Goal: Information Seeking & Learning: Learn about a topic

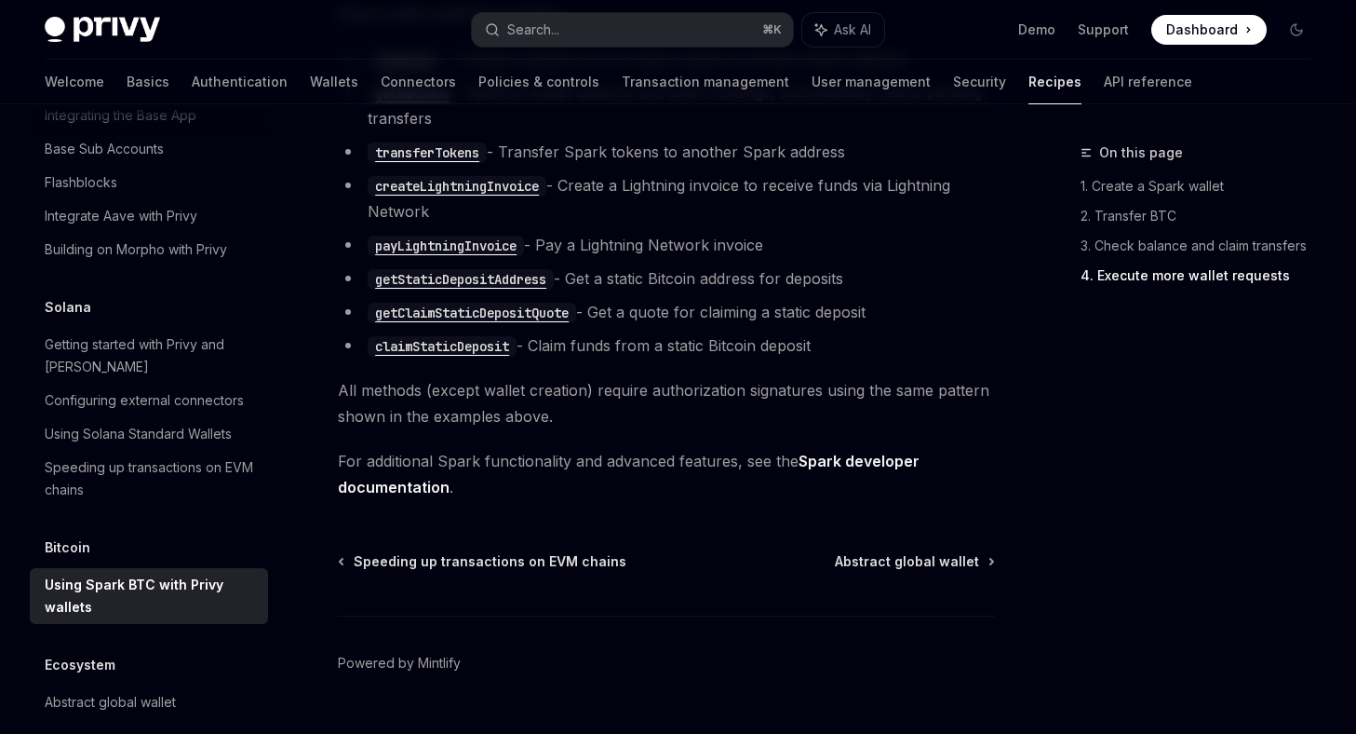
scroll to position [3779, 0]
click at [847, 468] on link "Spark developer documentation" at bounding box center [629, 476] width 582 height 46
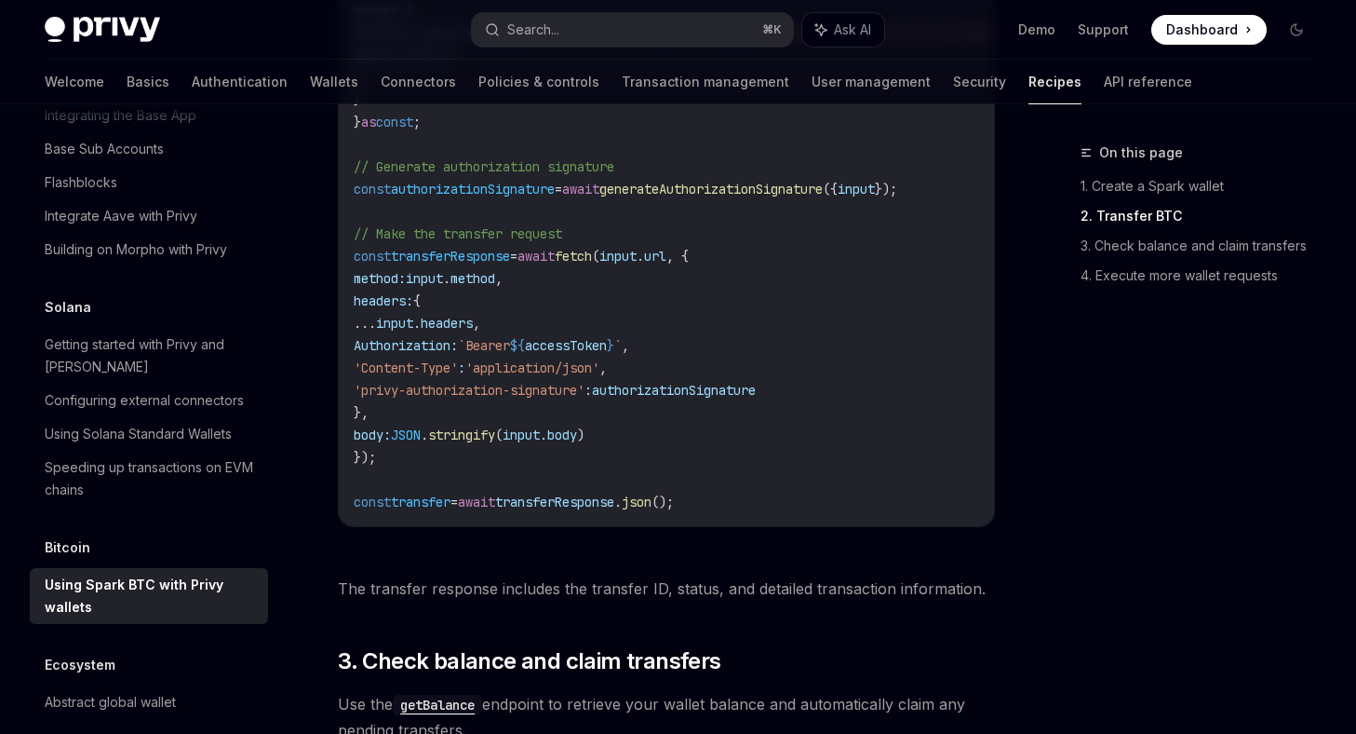
scroll to position [1717, 0]
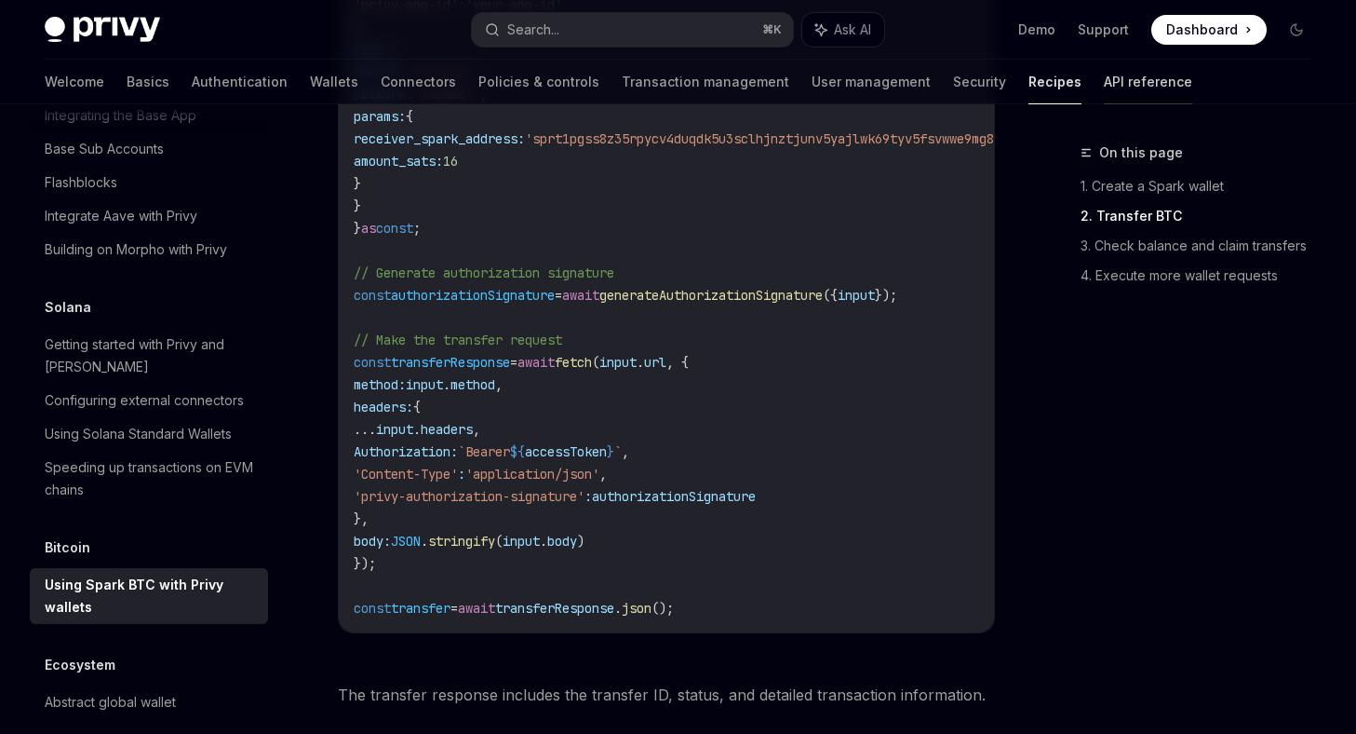
click at [1104, 88] on link "API reference" at bounding box center [1148, 82] width 88 height 45
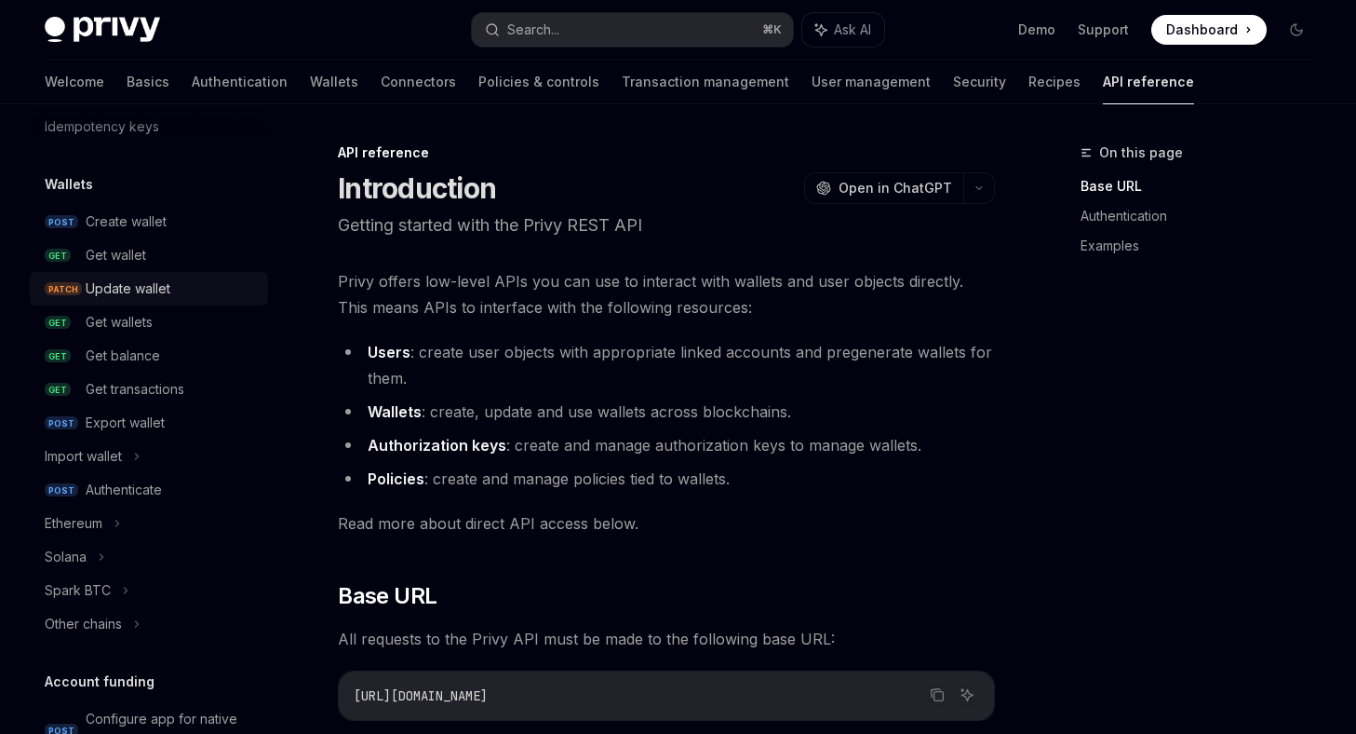
scroll to position [161, 0]
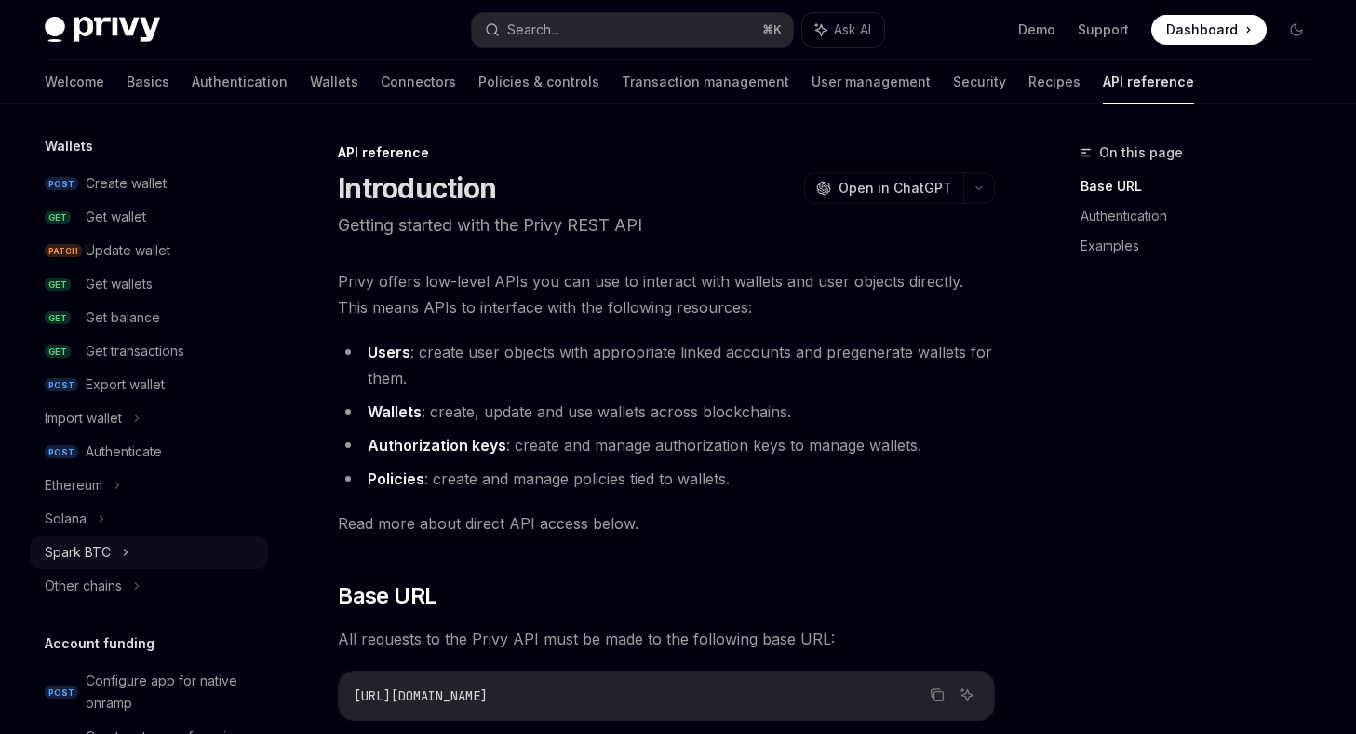
click at [73, 554] on div "Spark BTC" at bounding box center [78, 552] width 66 height 22
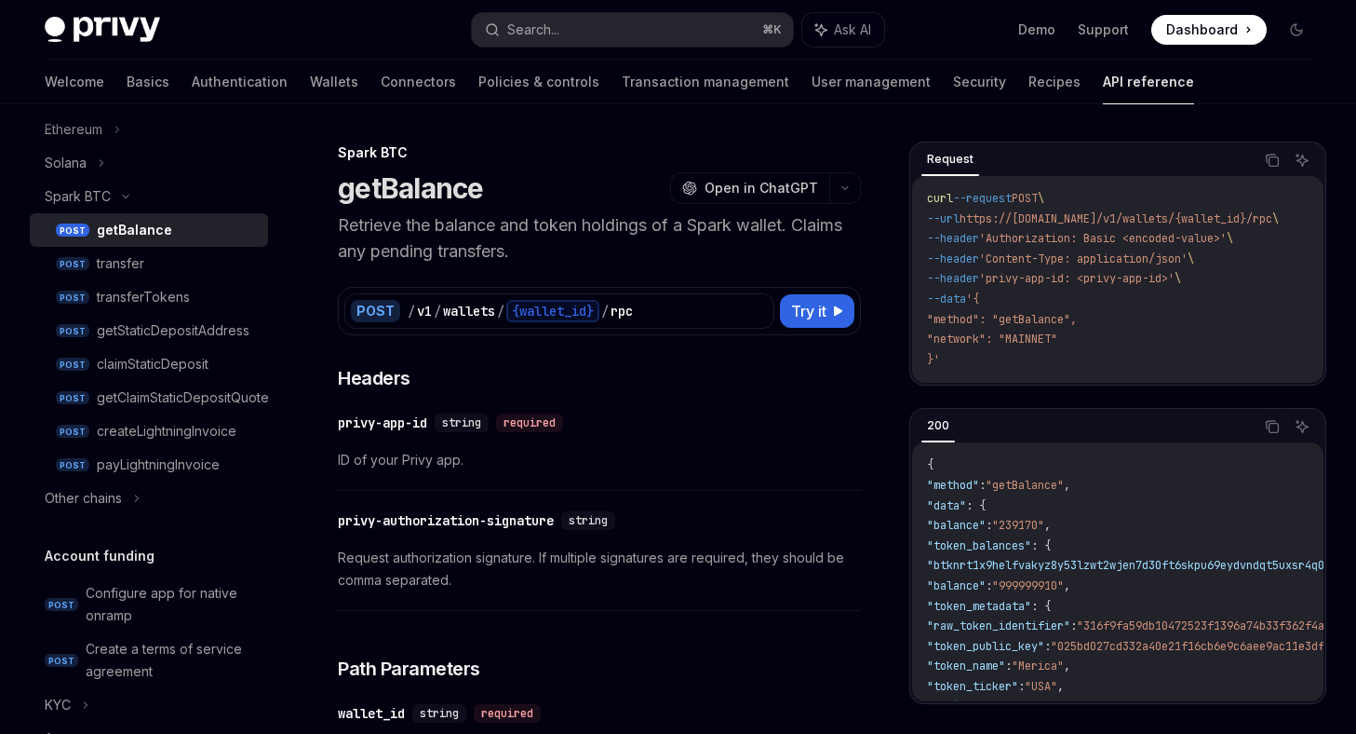
scroll to position [509, 0]
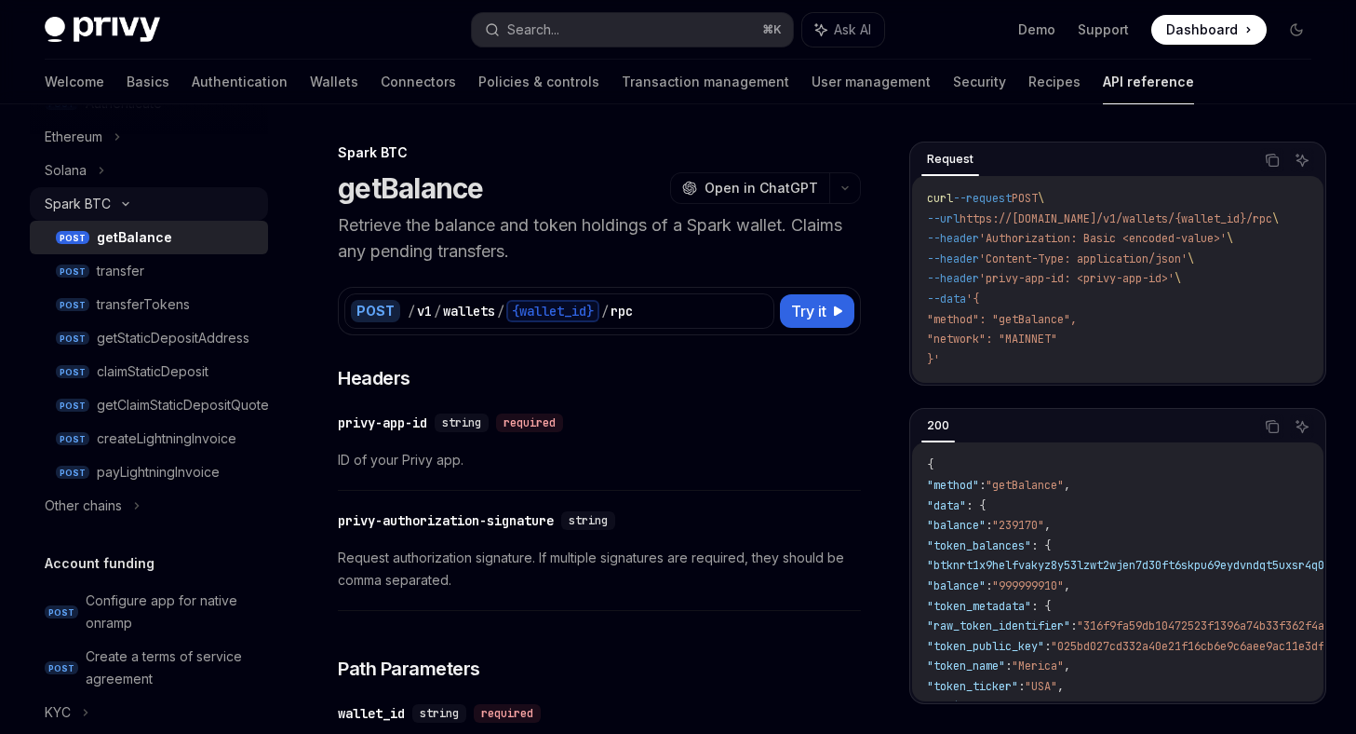
click at [99, 197] on div "Spark BTC" at bounding box center [78, 204] width 66 height 22
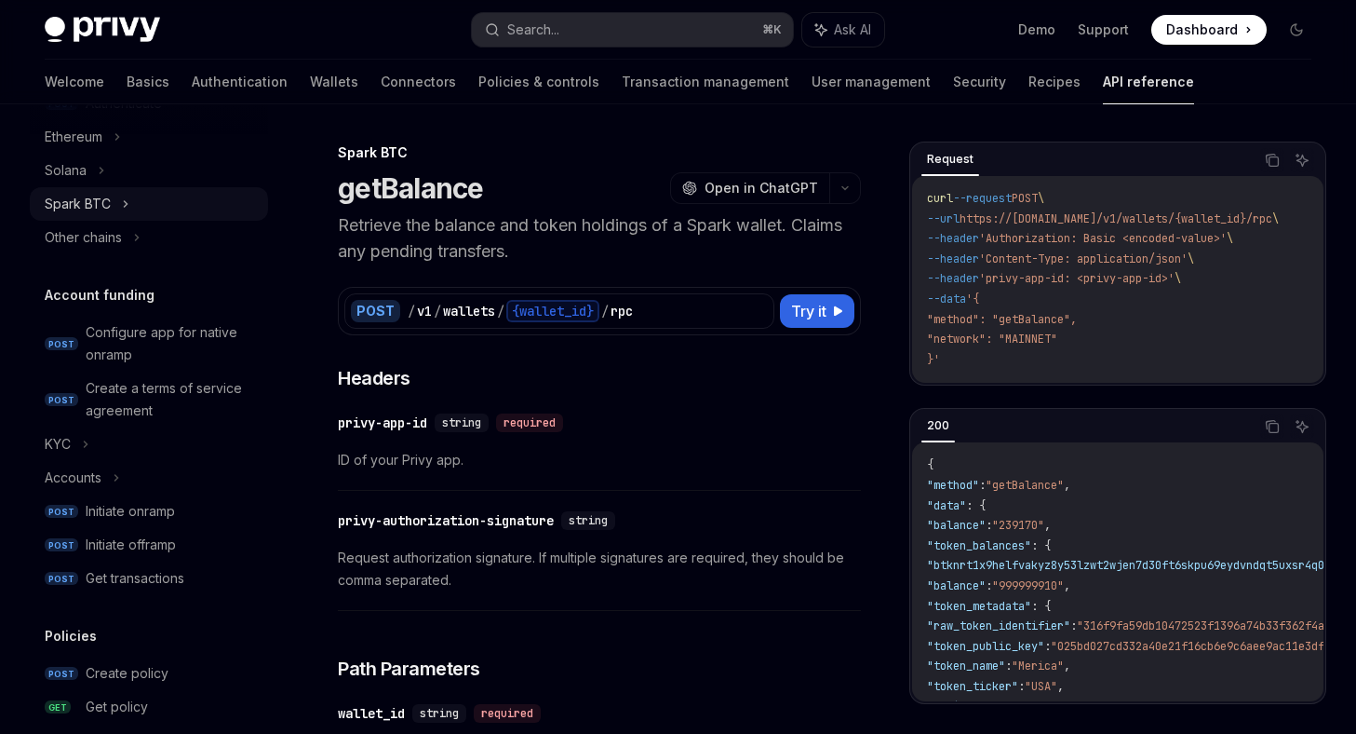
click at [99, 197] on div "Spark BTC" at bounding box center [78, 204] width 66 height 22
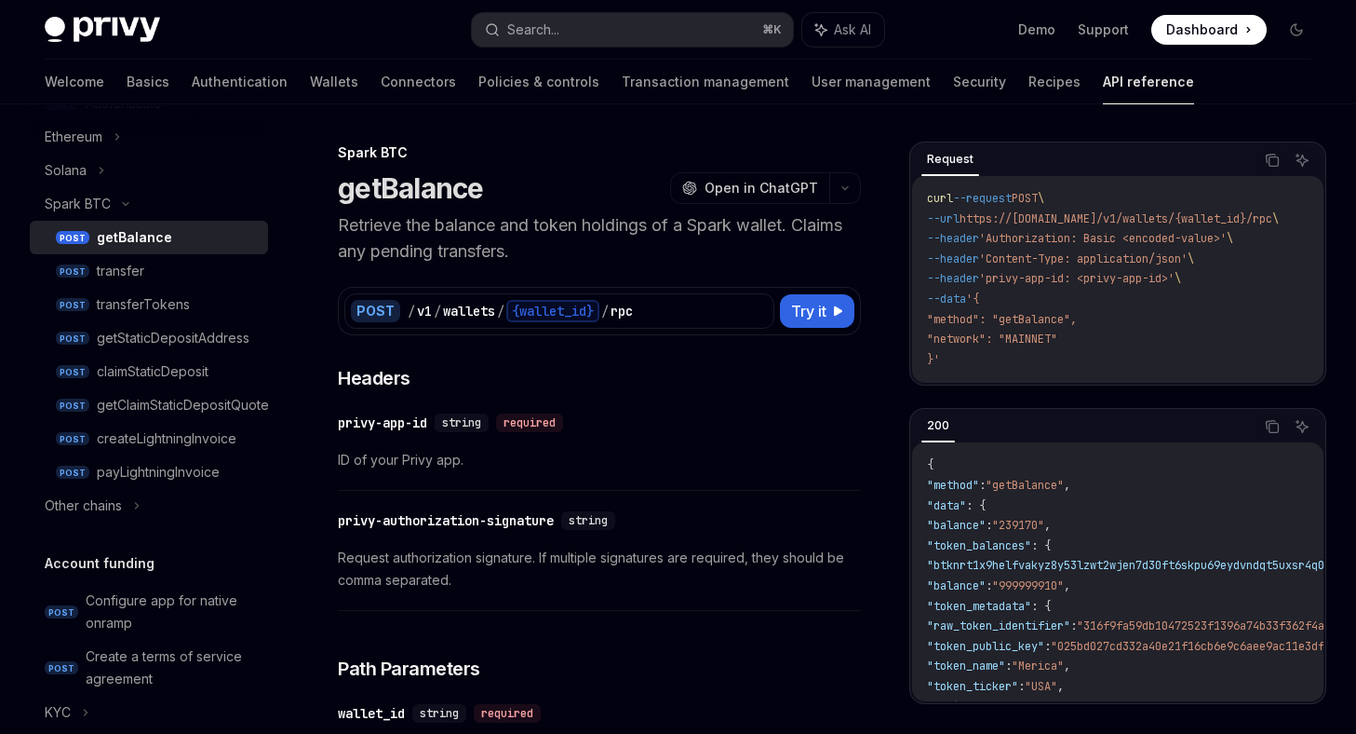
click at [101, 224] on link "POST getBalance" at bounding box center [149, 238] width 238 height 34
click at [199, 334] on div "getStaticDepositAddress" at bounding box center [173, 338] width 153 height 22
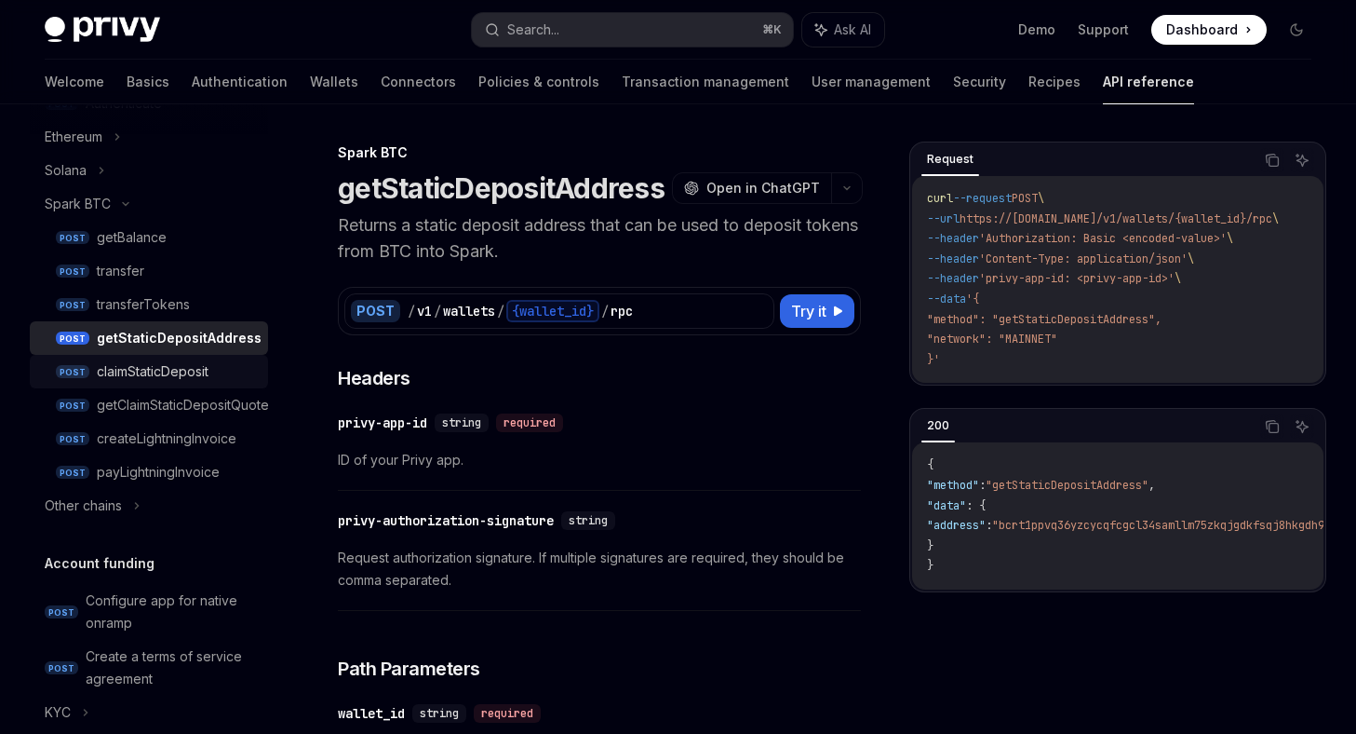
click at [178, 376] on div "claimStaticDeposit" at bounding box center [153, 371] width 112 height 22
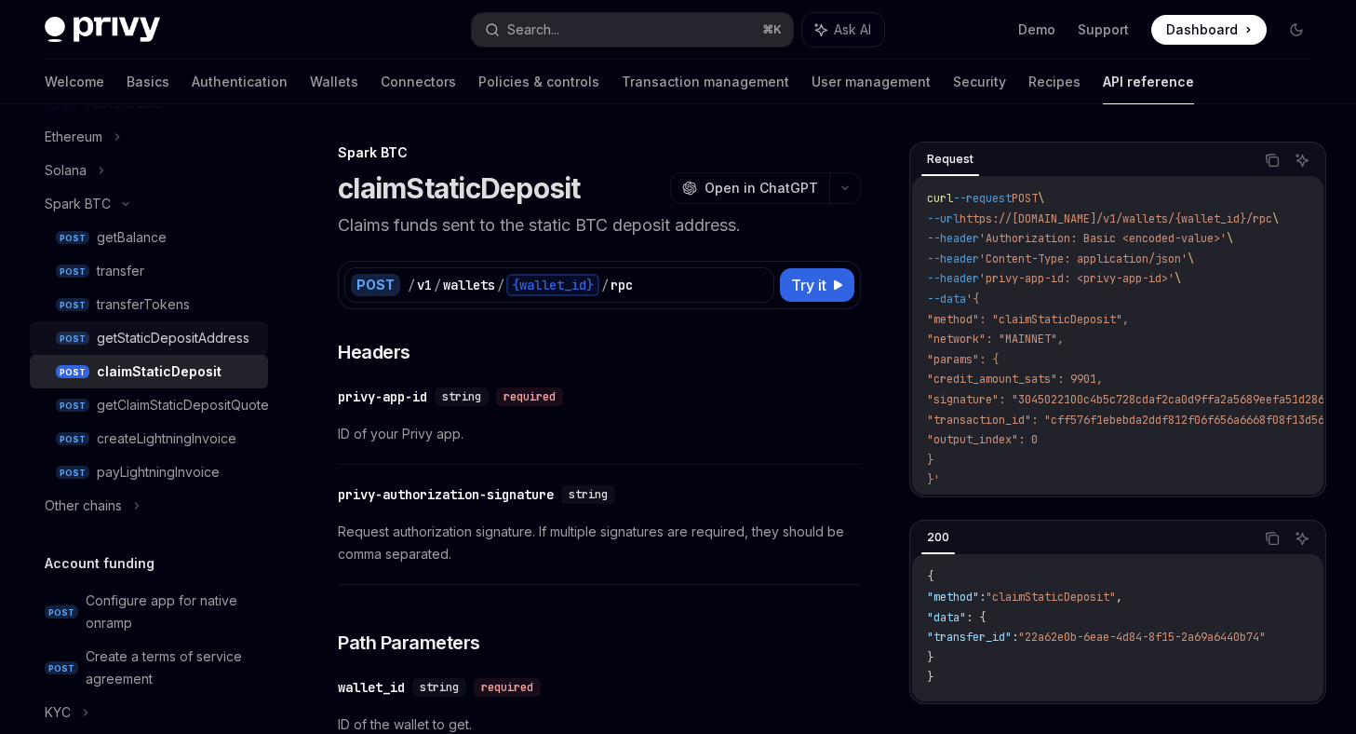
click at [178, 332] on div "getStaticDepositAddress" at bounding box center [173, 338] width 153 height 22
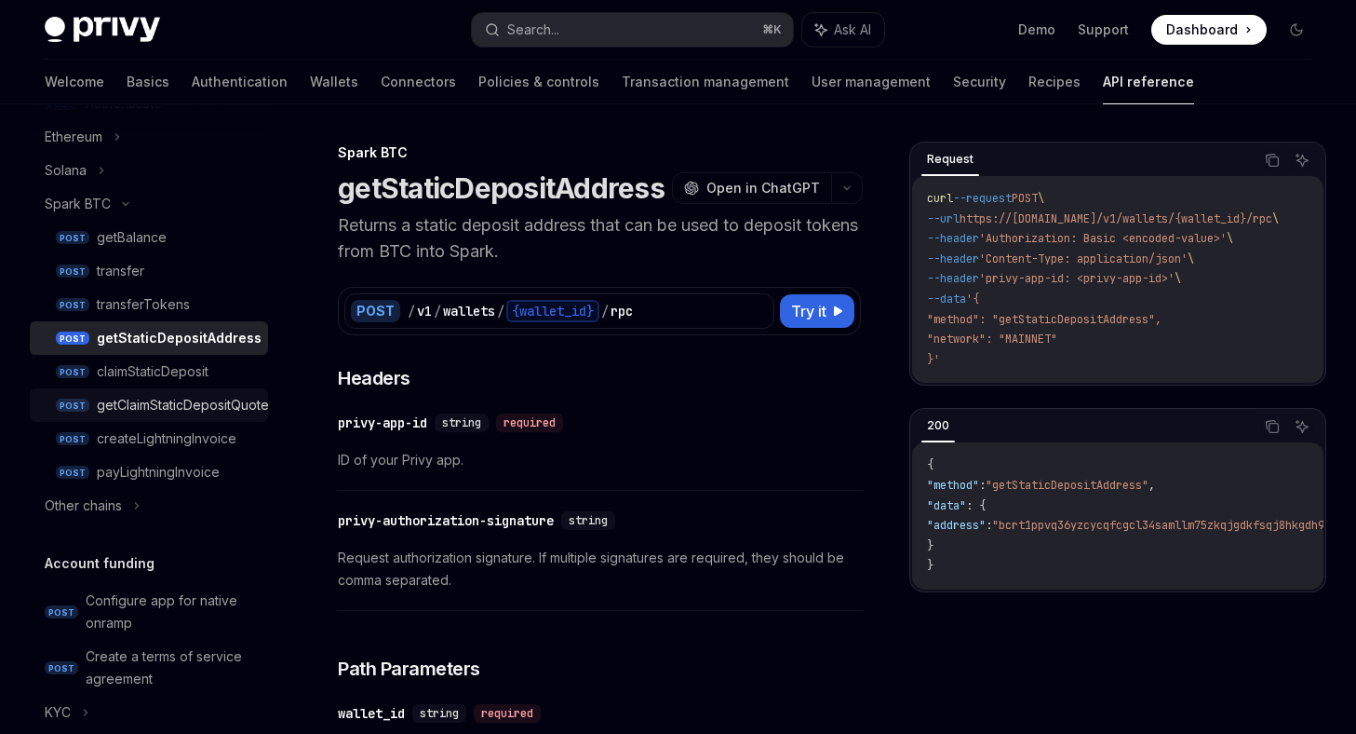
click at [188, 406] on div "getClaimStaticDepositQuote" at bounding box center [183, 405] width 172 height 22
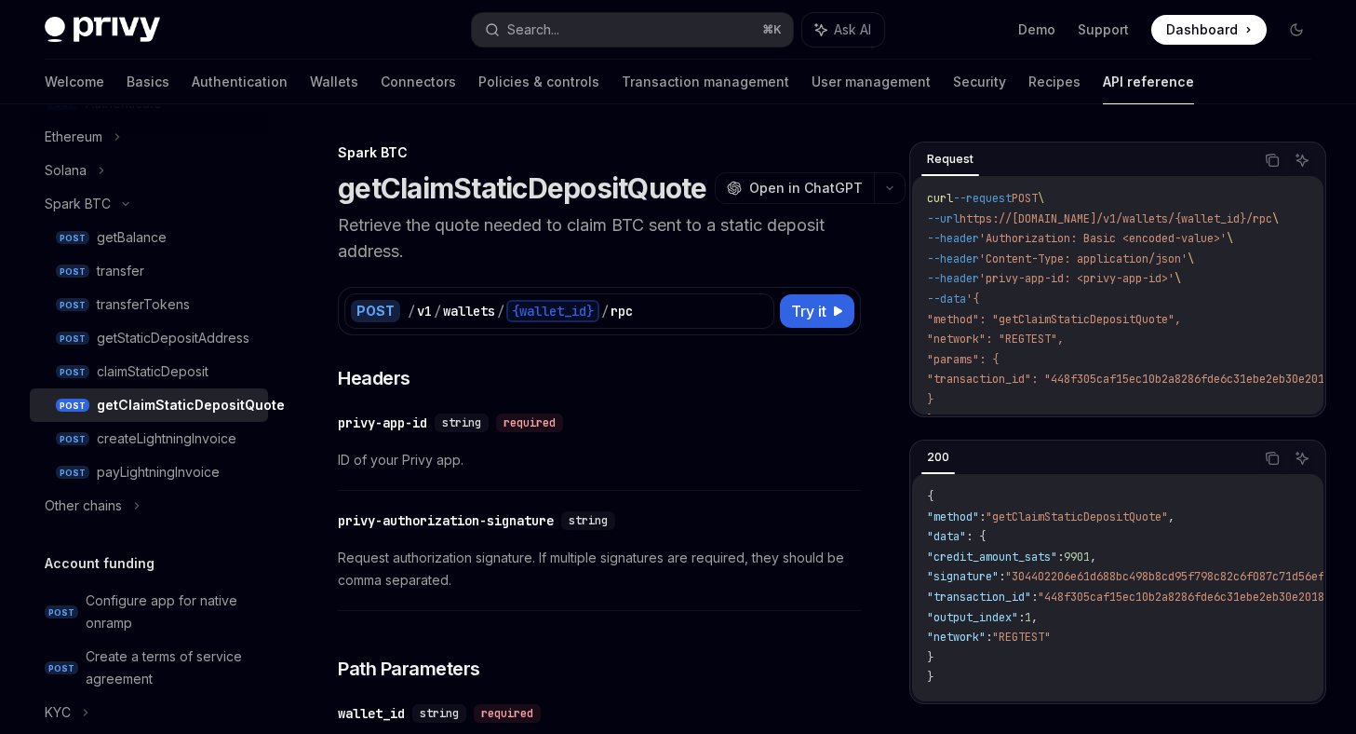
click at [102, 17] on img at bounding box center [102, 30] width 115 height 26
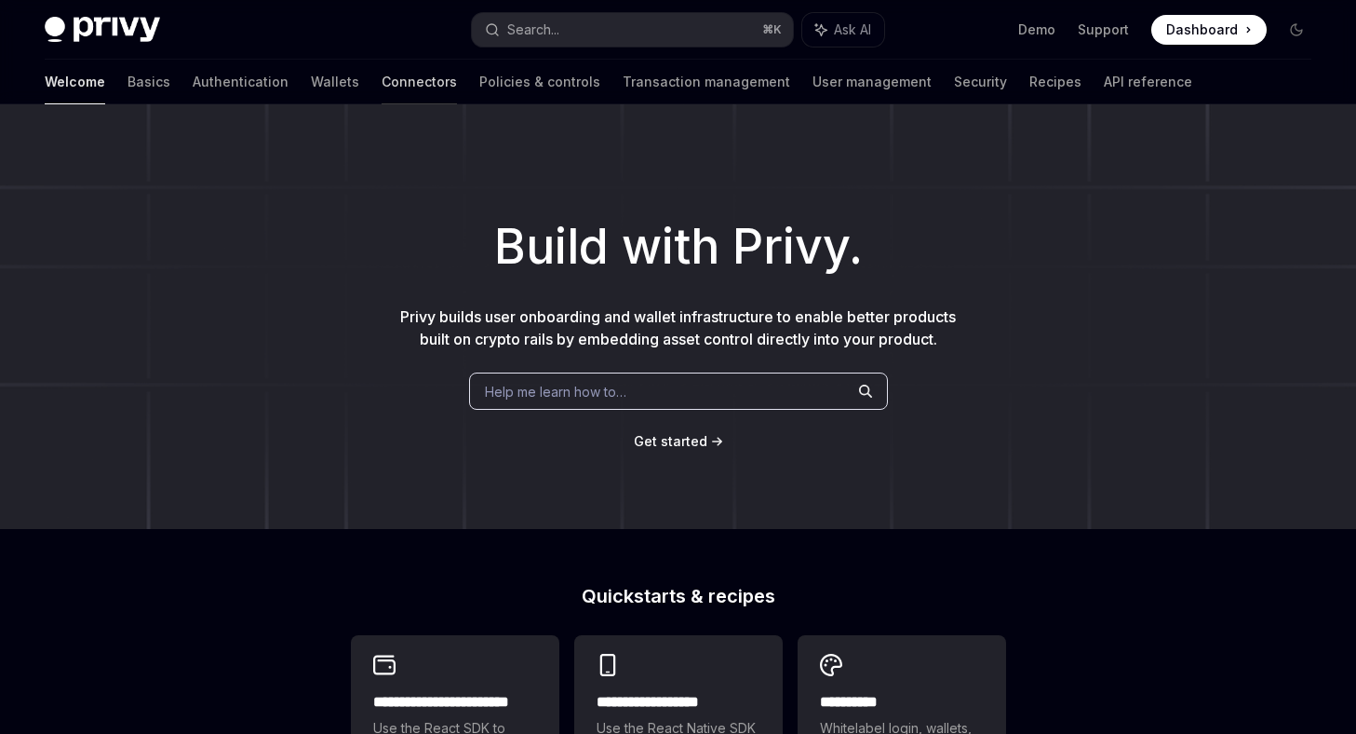
click at [382, 68] on link "Connectors" at bounding box center [419, 82] width 75 height 45
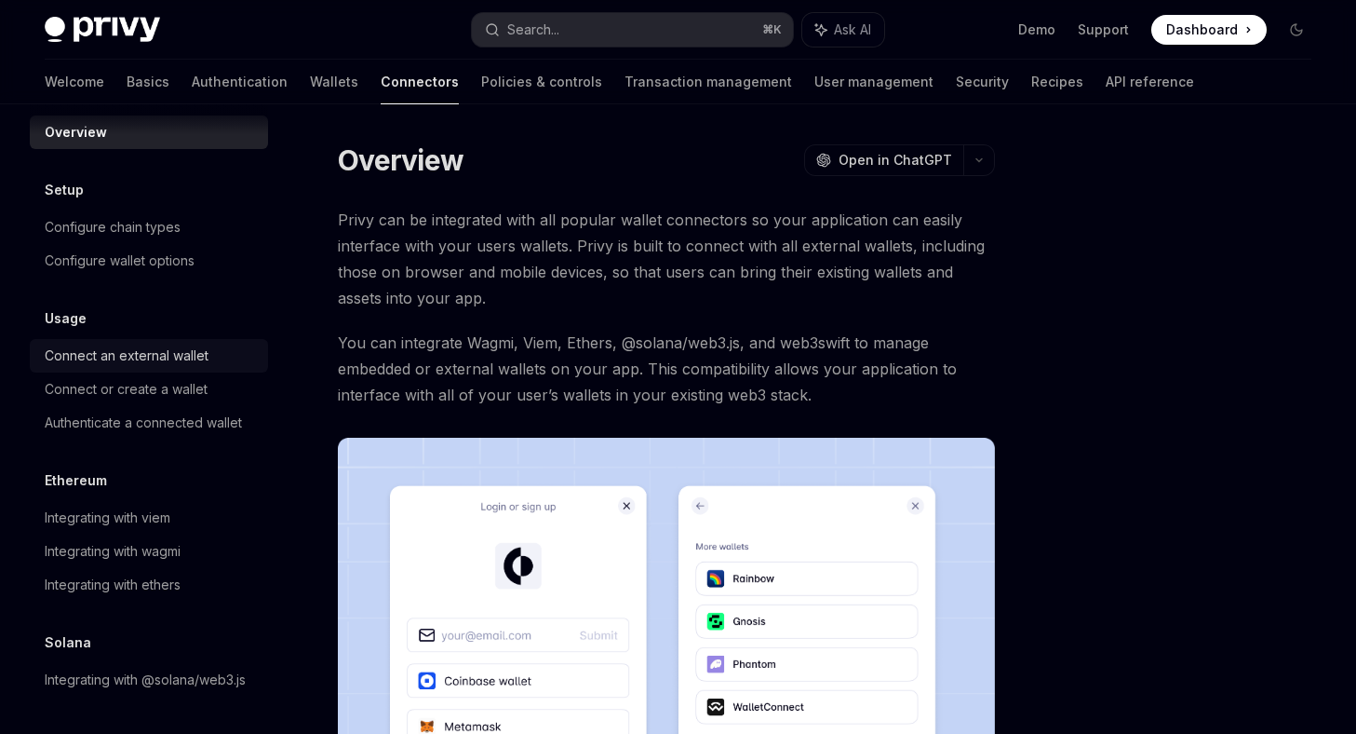
click at [183, 362] on div "Connect an external wallet" at bounding box center [127, 355] width 164 height 22
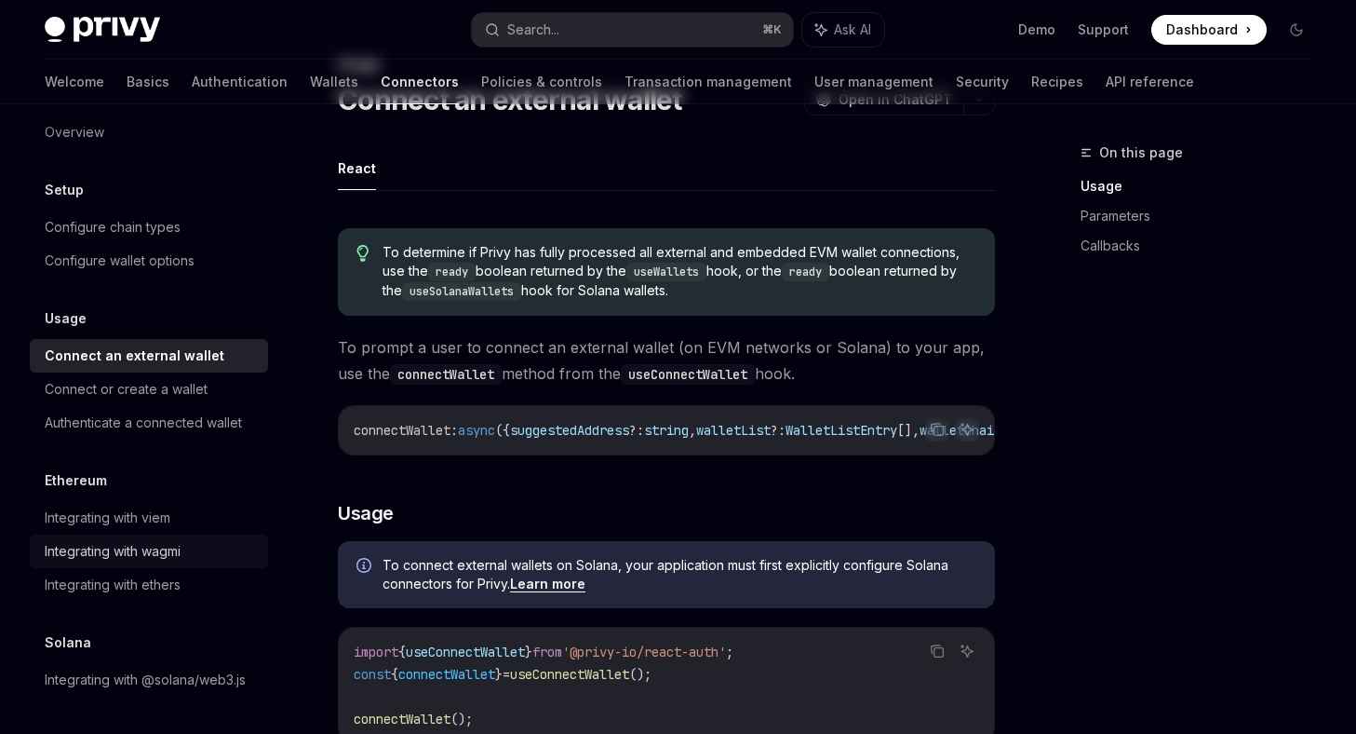
scroll to position [209, 0]
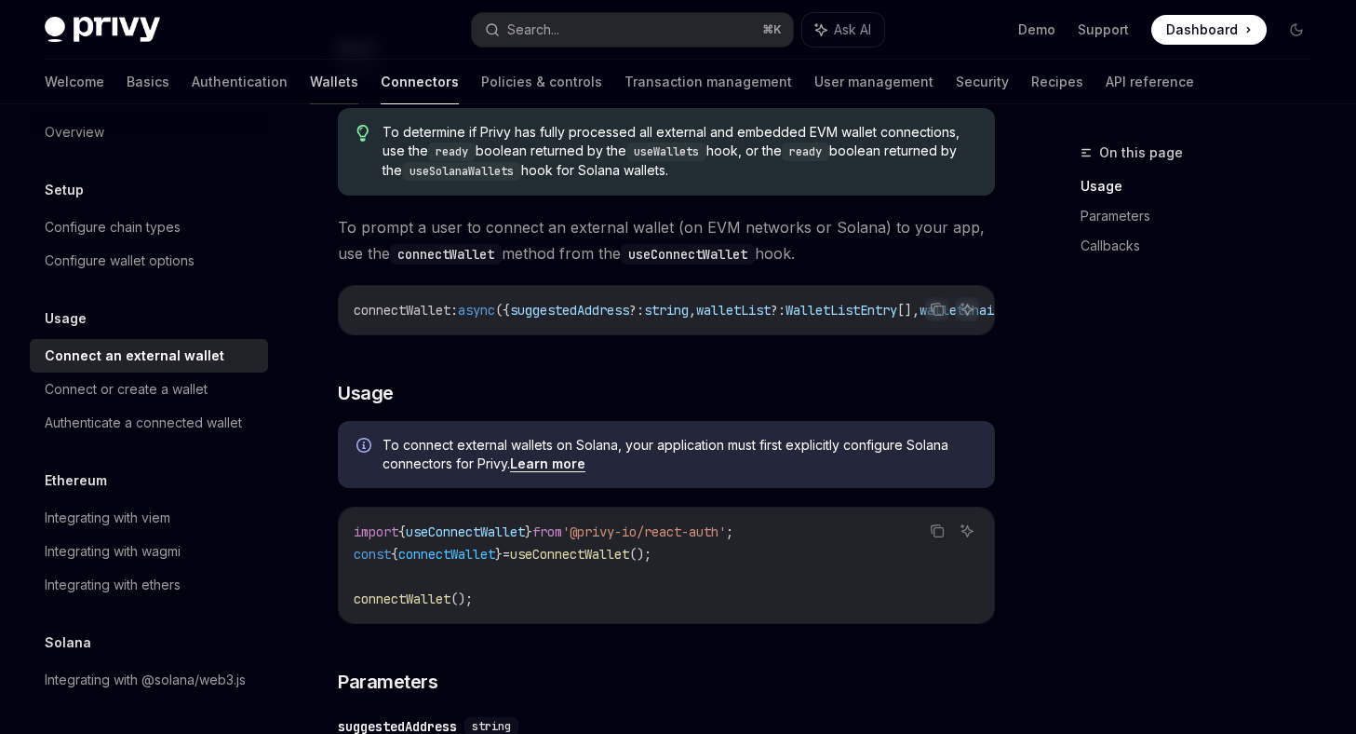
click at [310, 74] on link "Wallets" at bounding box center [334, 82] width 48 height 45
type textarea "*"
